Goal: Transaction & Acquisition: Download file/media

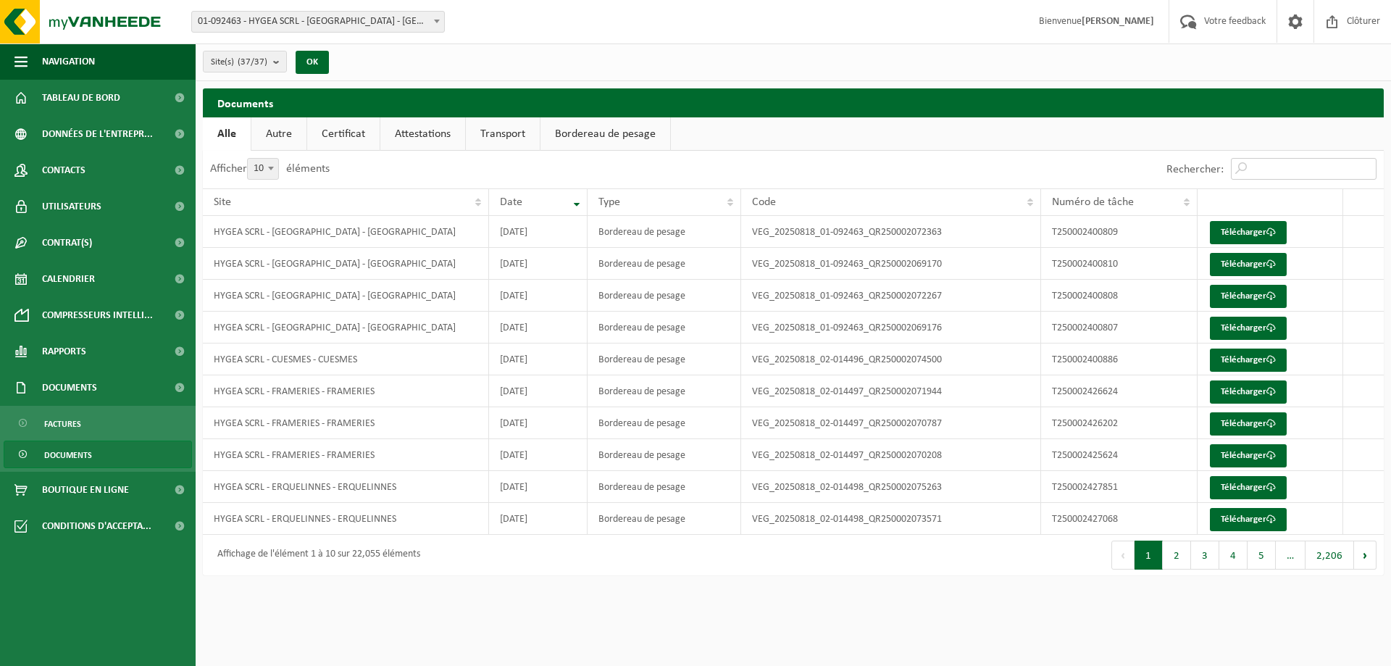
click at [1269, 174] on input "Rechercher:" at bounding box center [1304, 169] width 146 height 22
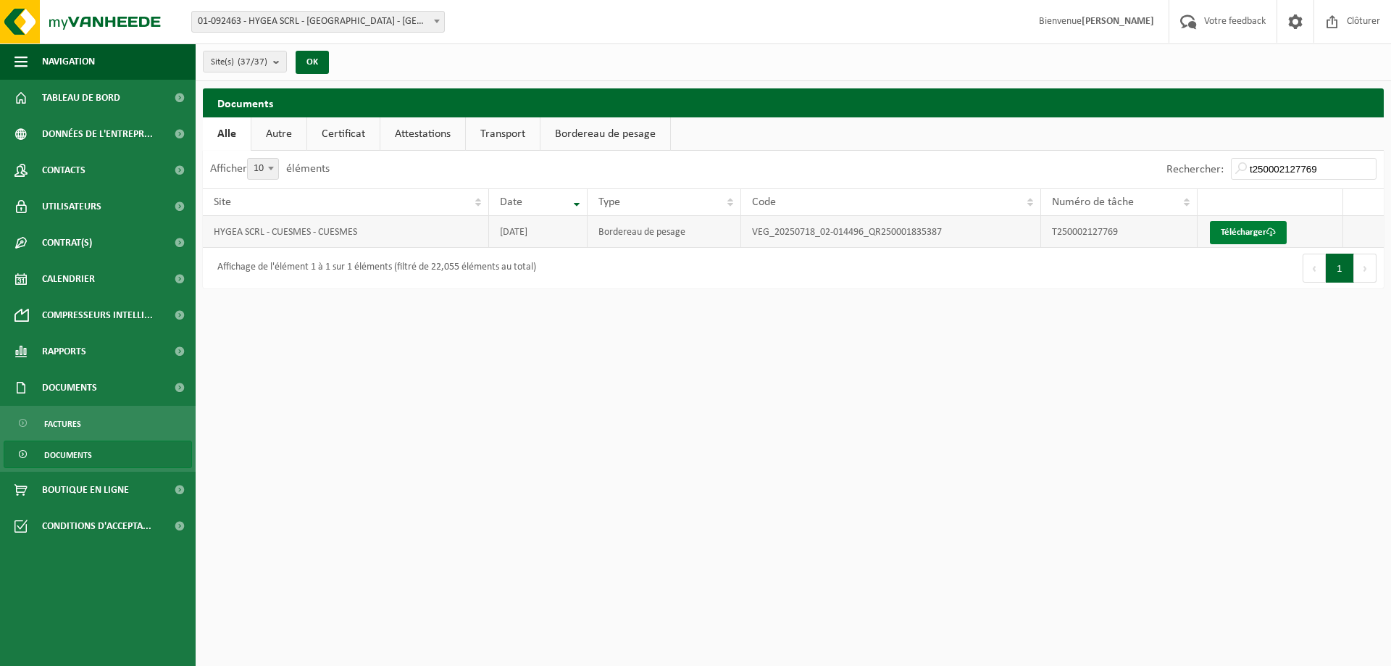
click at [1253, 228] on link "Télécharger" at bounding box center [1248, 232] width 77 height 23
click at [1320, 167] on input "t250002127769" at bounding box center [1304, 169] width 146 height 22
click at [1231, 238] on link "Télécharger" at bounding box center [1248, 232] width 77 height 23
click at [1325, 172] on input "t250001976635" at bounding box center [1304, 169] width 146 height 22
click at [1265, 228] on link "Télécharger" at bounding box center [1248, 232] width 77 height 23
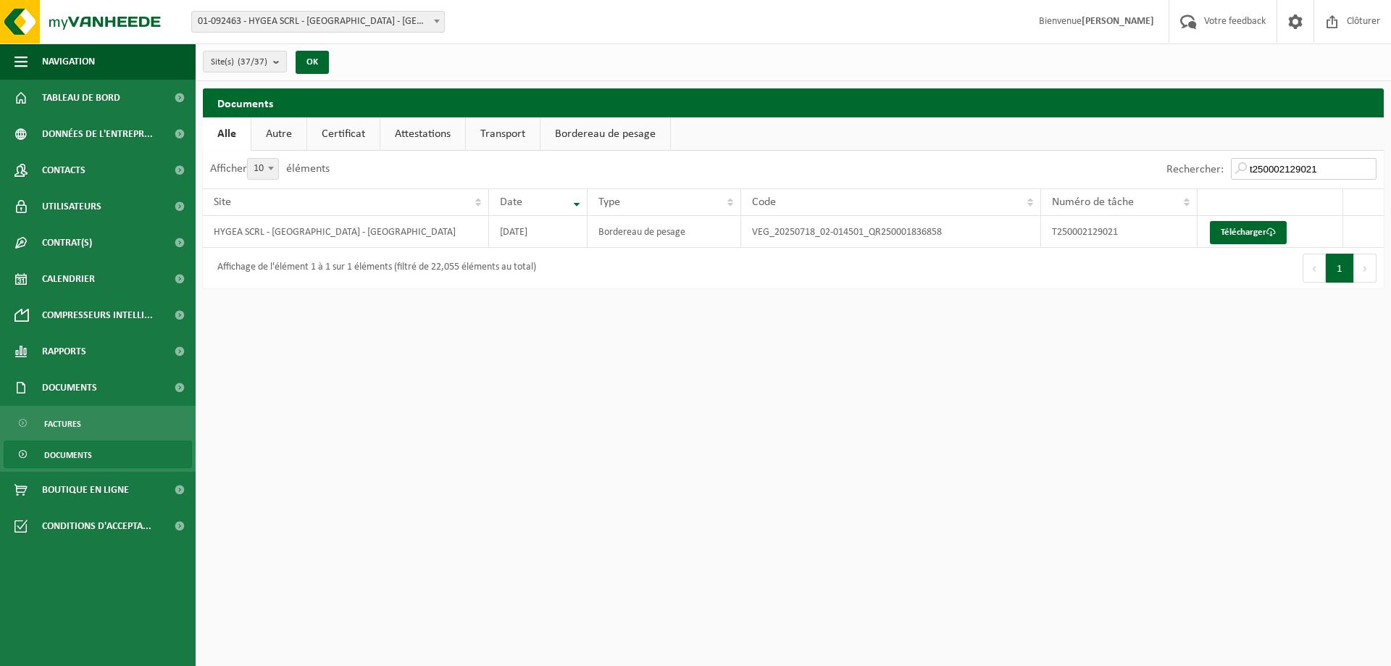
click at [1344, 169] on input "t250002129021" at bounding box center [1304, 169] width 146 height 22
click at [1260, 229] on link "Télécharger" at bounding box center [1248, 232] width 77 height 23
click at [1344, 170] on input "t250001976063" at bounding box center [1304, 169] width 146 height 22
click at [1248, 230] on link "Télécharger" at bounding box center [1248, 232] width 77 height 23
click at [1322, 161] on input "t250002109797" at bounding box center [1304, 169] width 146 height 22
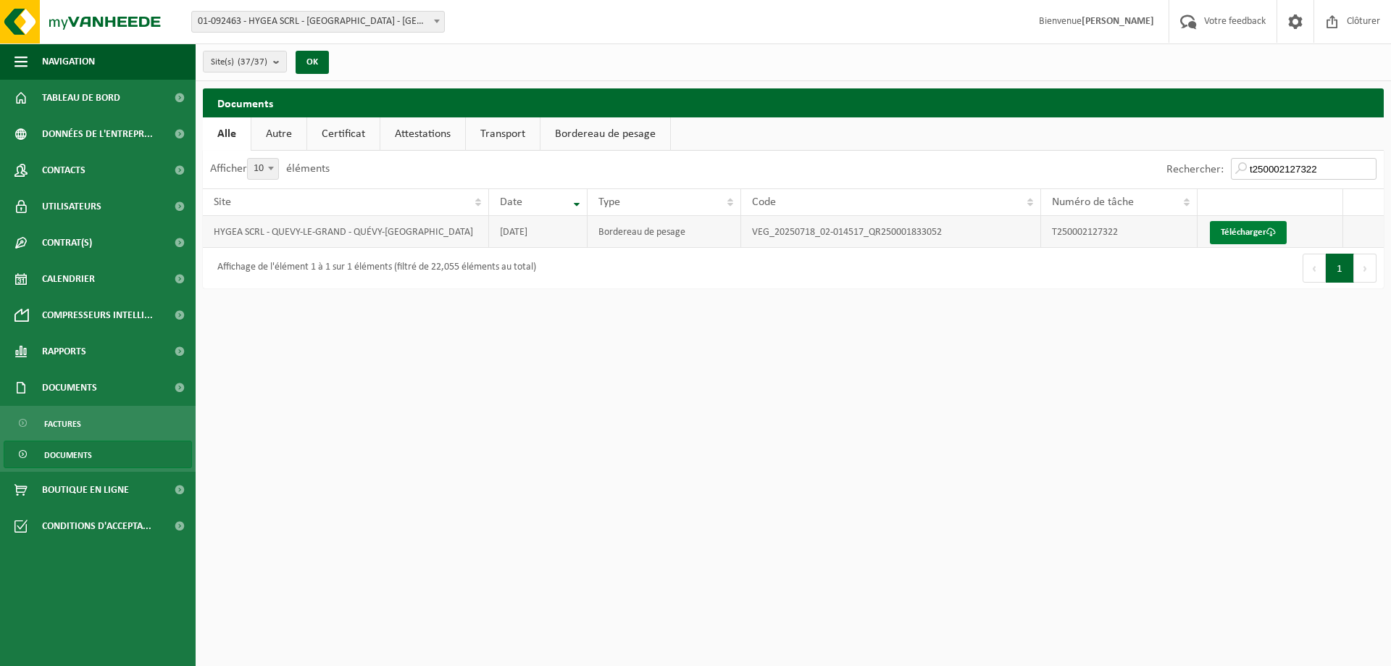
type input "t250002127322"
click at [1263, 233] on link "Télécharger" at bounding box center [1248, 232] width 77 height 23
